Goal: Navigation & Orientation: Find specific page/section

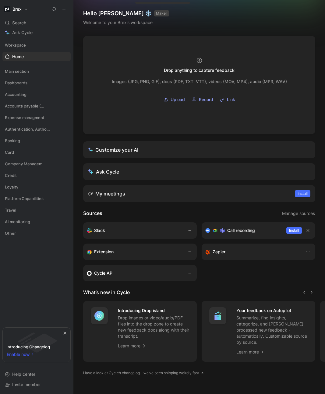
click at [26, 356] on span "Enable now" at bounding box center [19, 353] width 24 height 7
click at [240, 280] on div "Slack Call recording Install Extension Zapier Cycle API" at bounding box center [199, 251] width 232 height 59
click at [16, 96] on span "Accounting" at bounding box center [16, 94] width 22 height 6
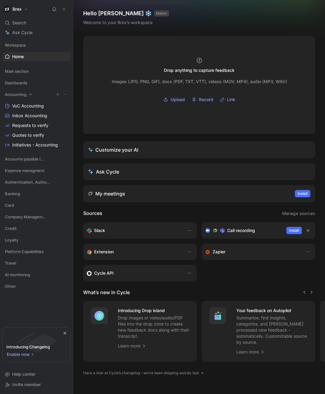
click at [16, 95] on span "Accounting" at bounding box center [16, 94] width 22 height 6
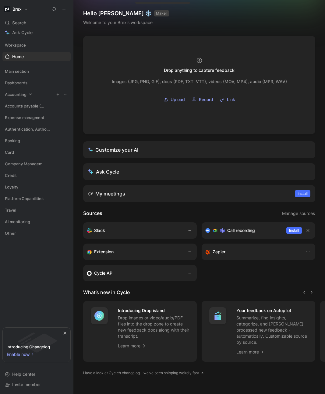
click at [16, 95] on span "Accounting" at bounding box center [16, 94] width 22 height 6
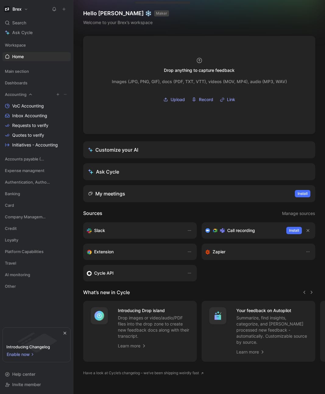
click at [16, 95] on span "Accounting" at bounding box center [16, 94] width 22 height 6
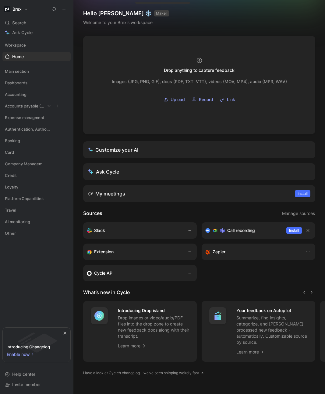
click at [16, 106] on span "Accounts payable (AP)" at bounding box center [25, 106] width 40 height 6
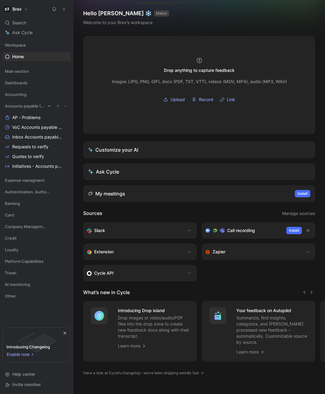
click at [16, 106] on span "Accounts payable (AP)" at bounding box center [25, 106] width 40 height 6
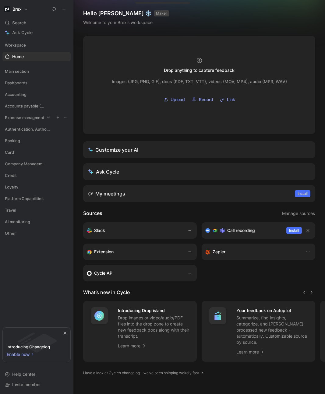
click at [19, 117] on span "Expense managment" at bounding box center [25, 117] width 40 height 6
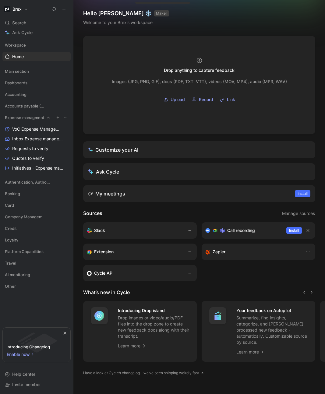
click at [19, 117] on span "Expense managment" at bounding box center [25, 117] width 40 height 6
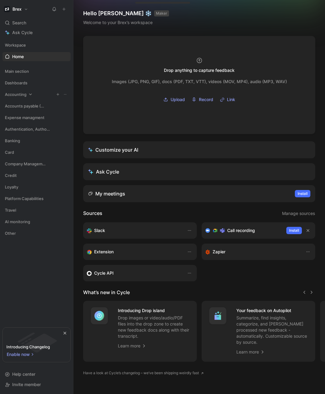
click at [14, 96] on span "Accounting" at bounding box center [16, 94] width 22 height 6
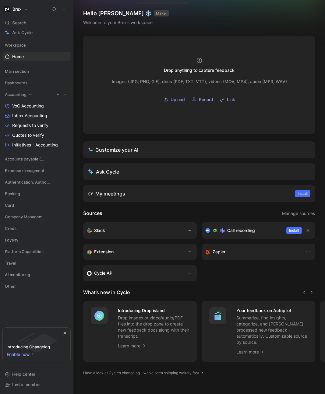
click at [65, 93] on icon at bounding box center [65, 94] width 4 height 4
click at [23, 52] on link "Home G then H" at bounding box center [36, 56] width 68 height 9
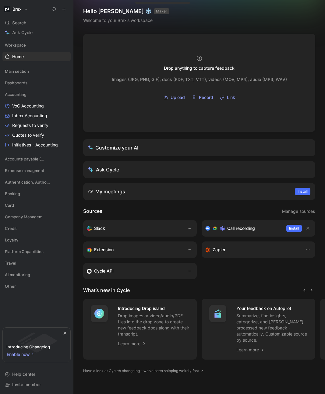
scroll to position [4, 0]
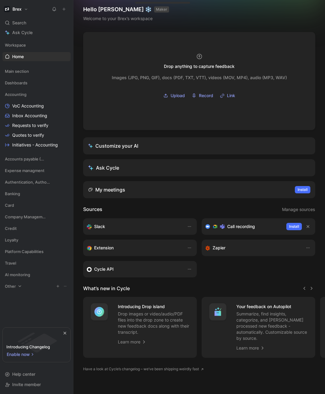
click at [67, 286] on icon at bounding box center [65, 286] width 4 height 4
